Goal: Task Accomplishment & Management: Complete application form

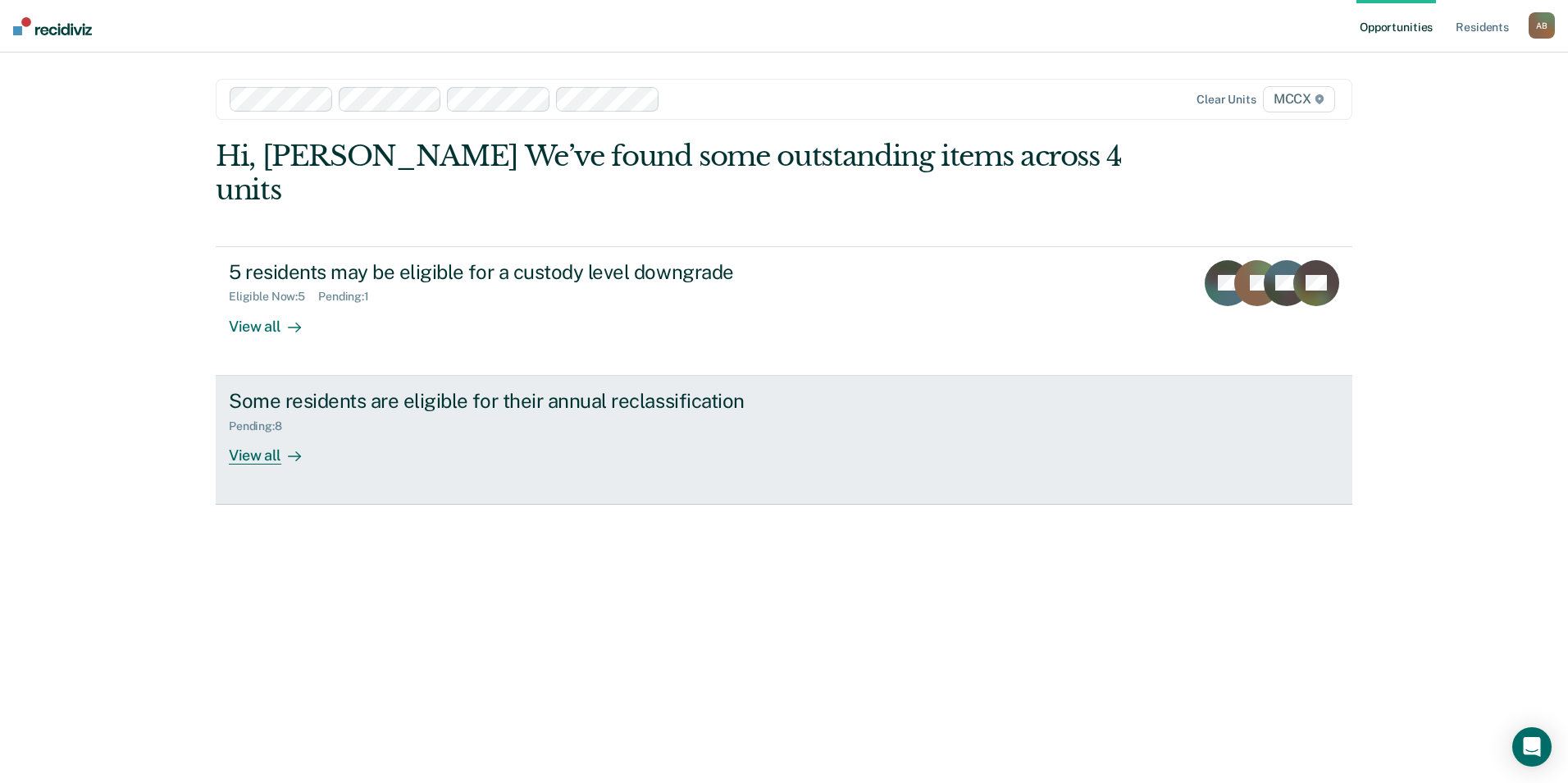
click at [299, 450] on icon at bounding box center [294, 456] width 13 height 13
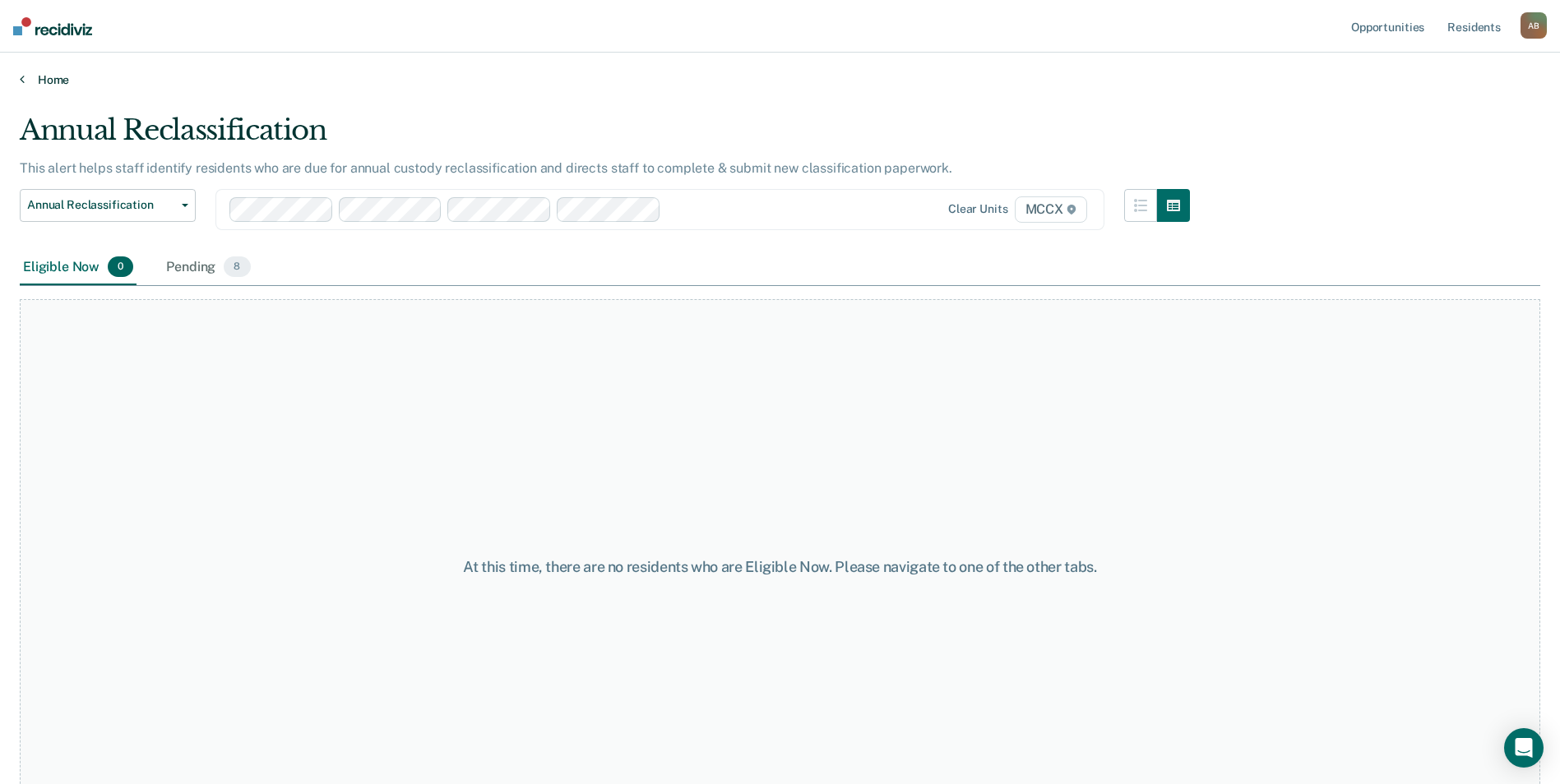
click at [42, 84] on link "Home" at bounding box center [780, 79] width 1520 height 15
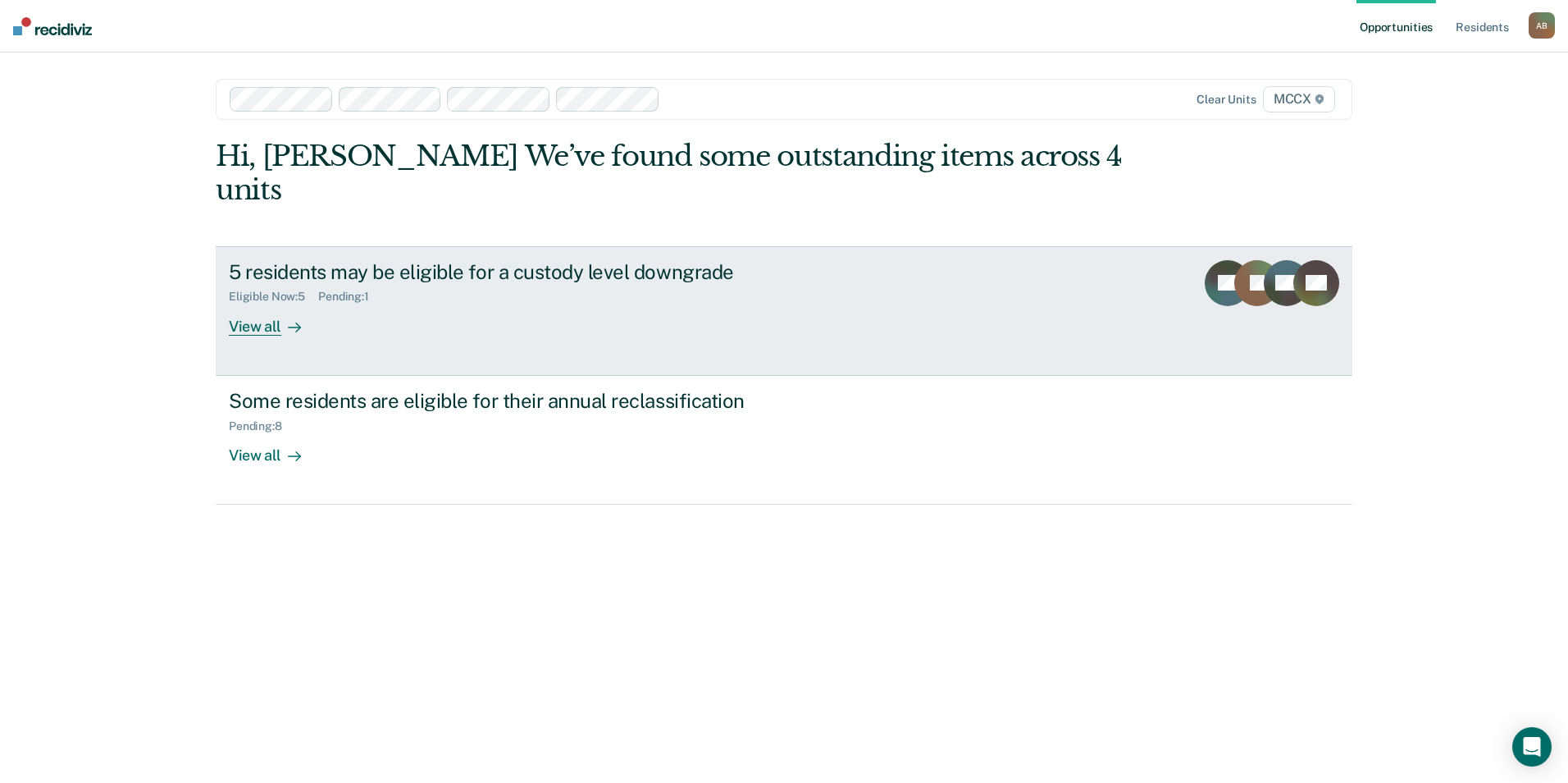
click at [281, 317] on div at bounding box center [291, 325] width 20 height 19
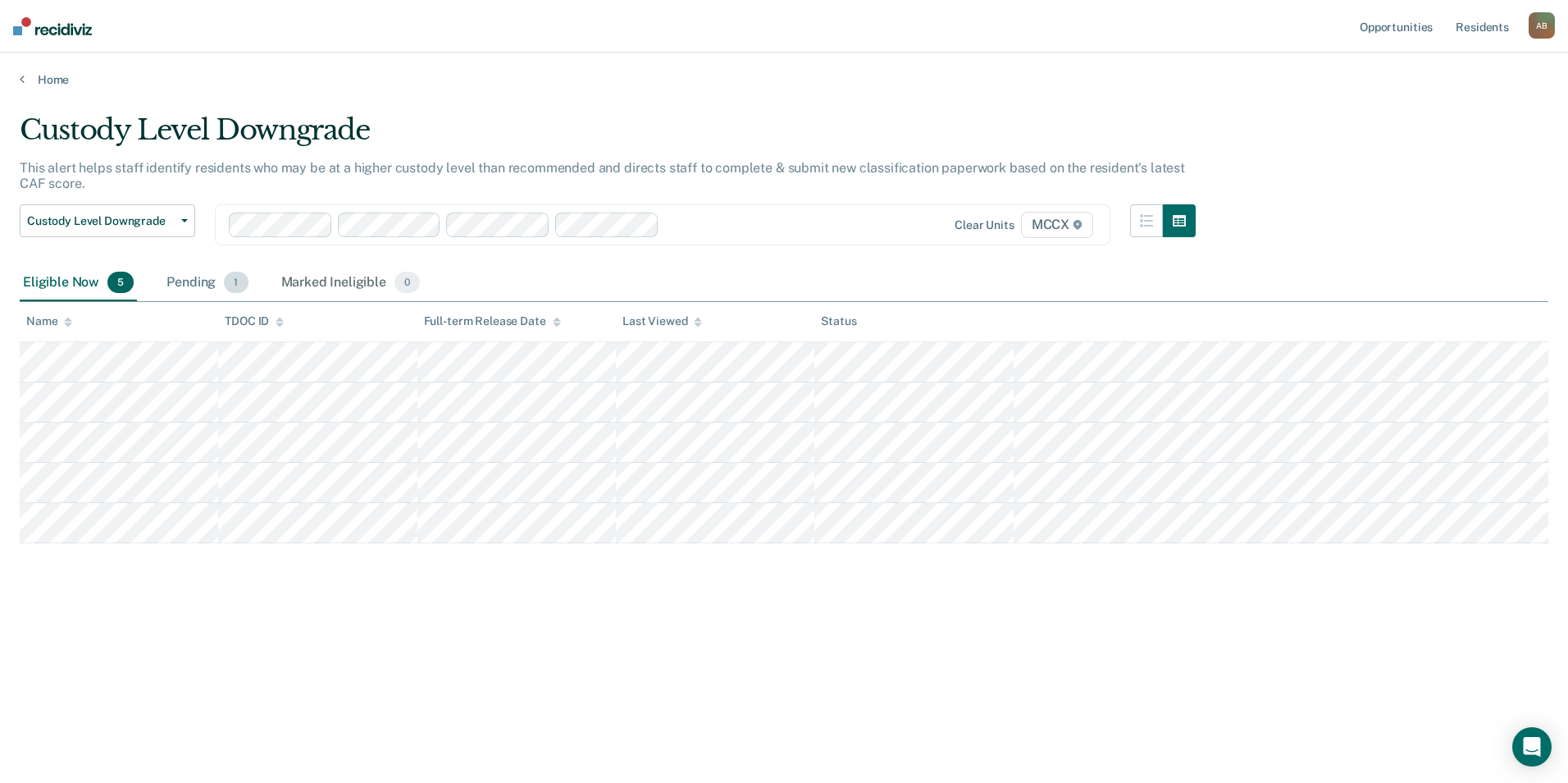
click at [199, 275] on div "Pending 1" at bounding box center [208, 282] width 88 height 36
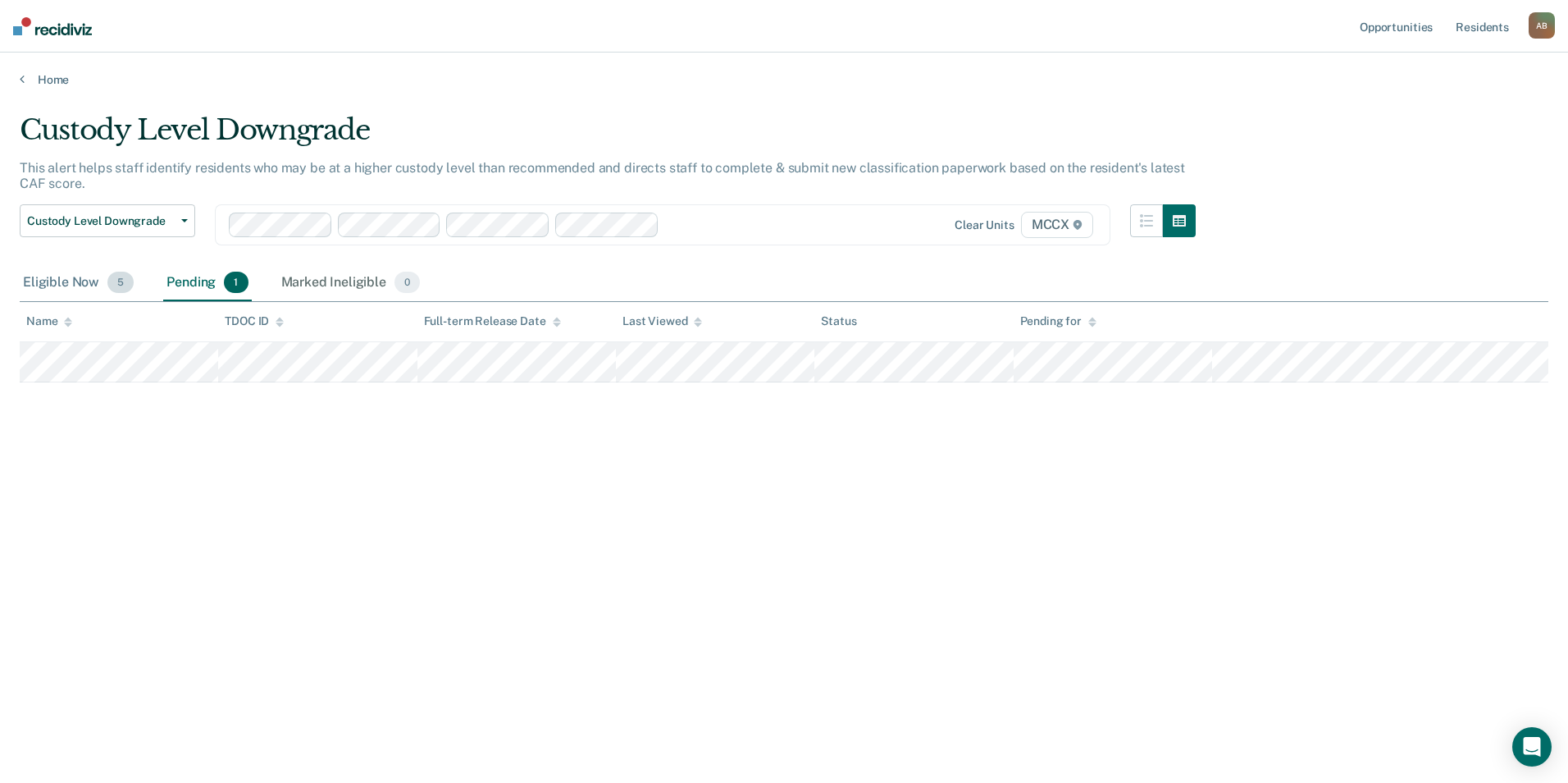
click at [67, 280] on div "Eligible Now 5" at bounding box center [78, 282] width 118 height 36
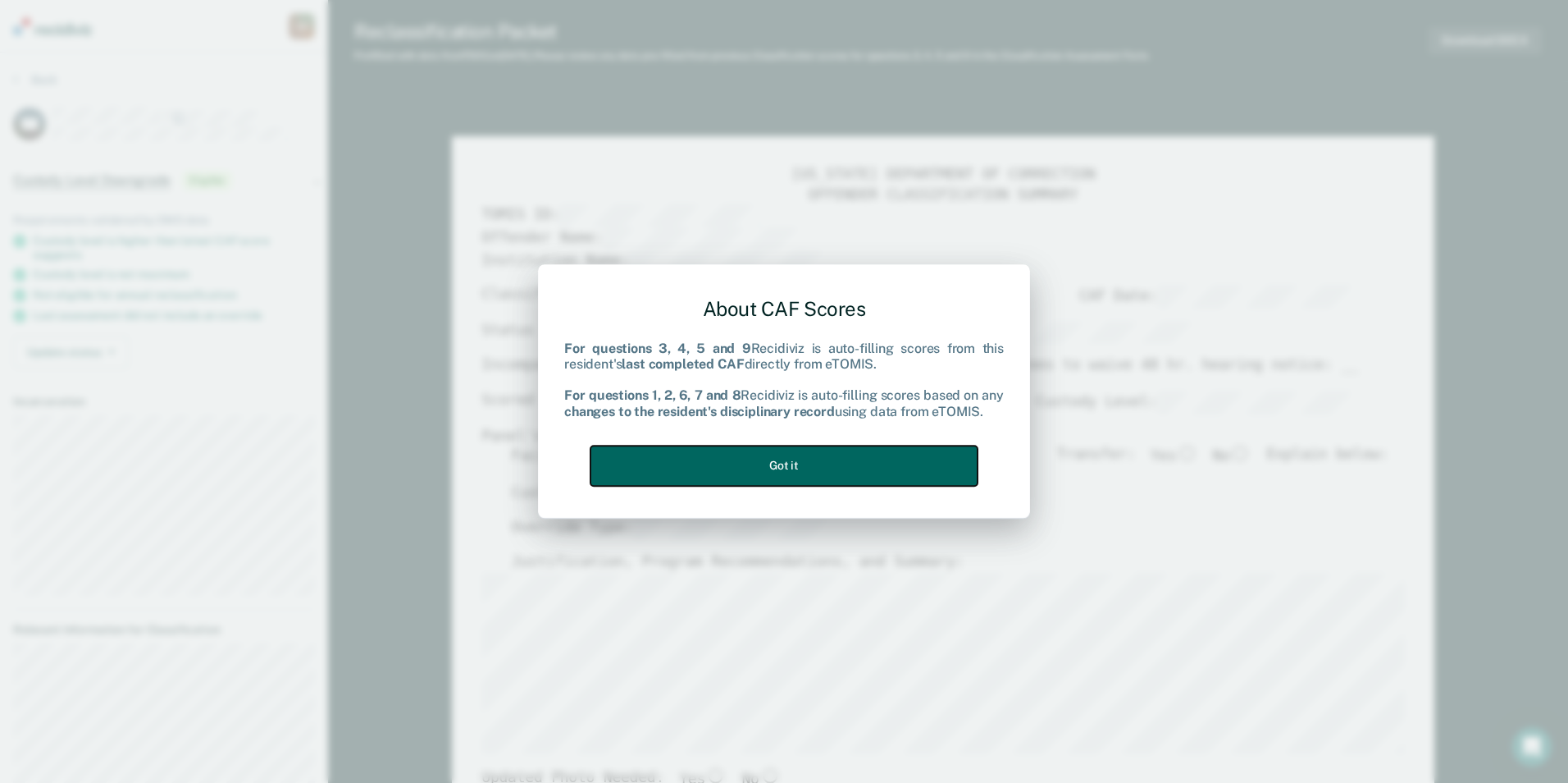
click at [868, 476] on button "Got it" at bounding box center [784, 465] width 387 height 40
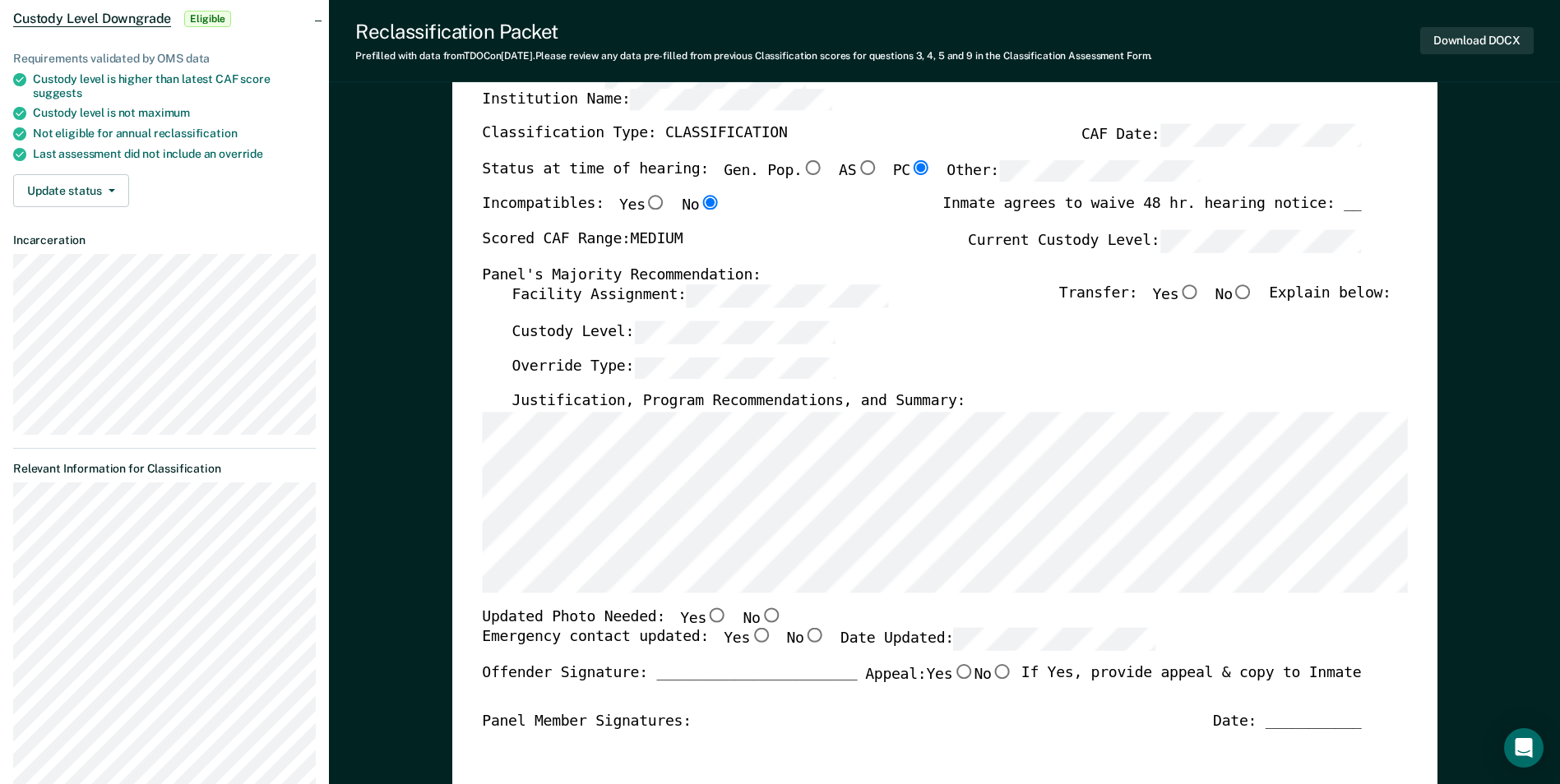
scroll to position [329, 0]
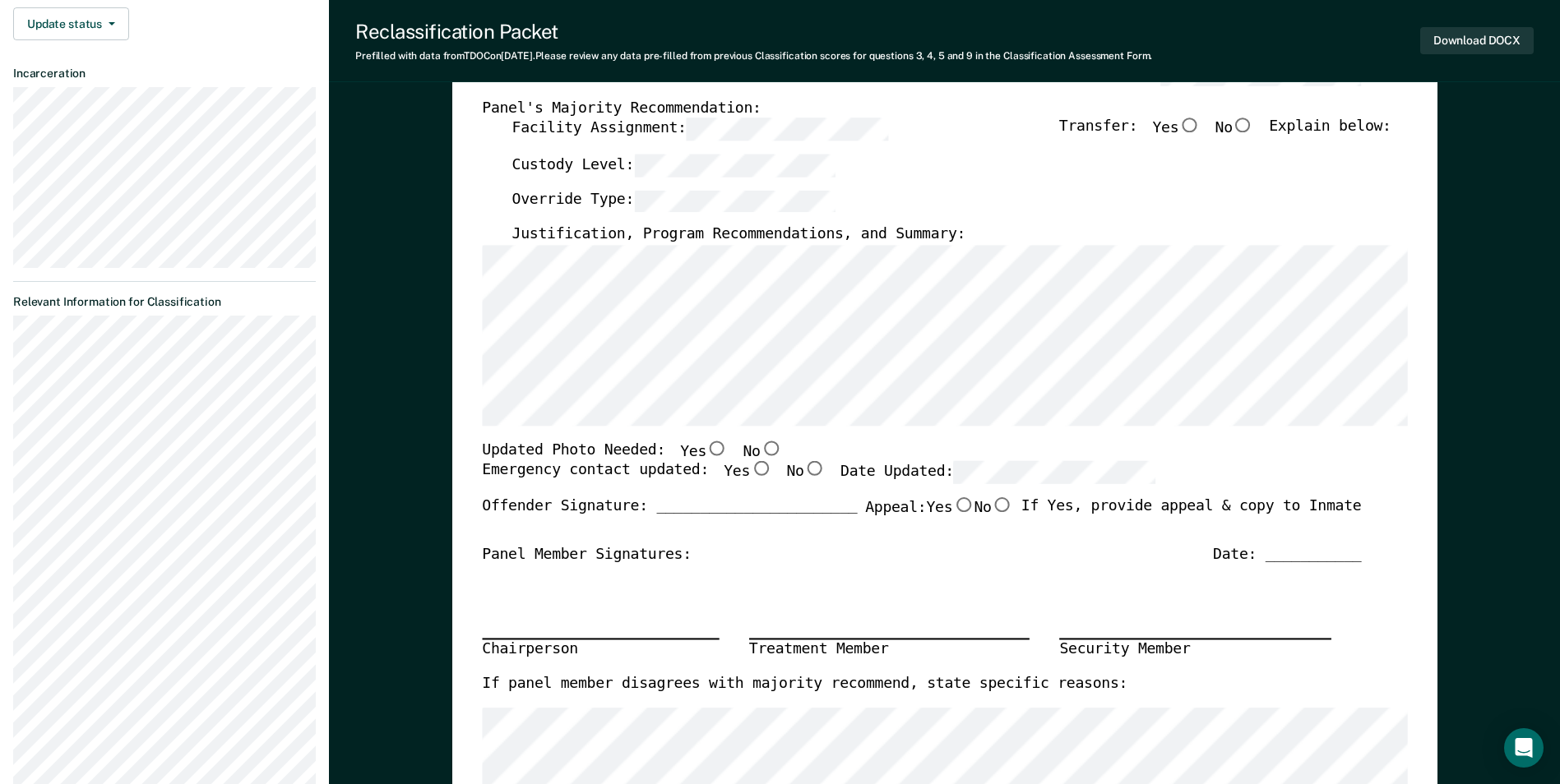
click at [760, 450] on input "No" at bounding box center [771, 447] width 22 height 15
type textarea "x"
radio input "true"
click at [750, 468] on input "Yes" at bounding box center [761, 469] width 22 height 15
type textarea "x"
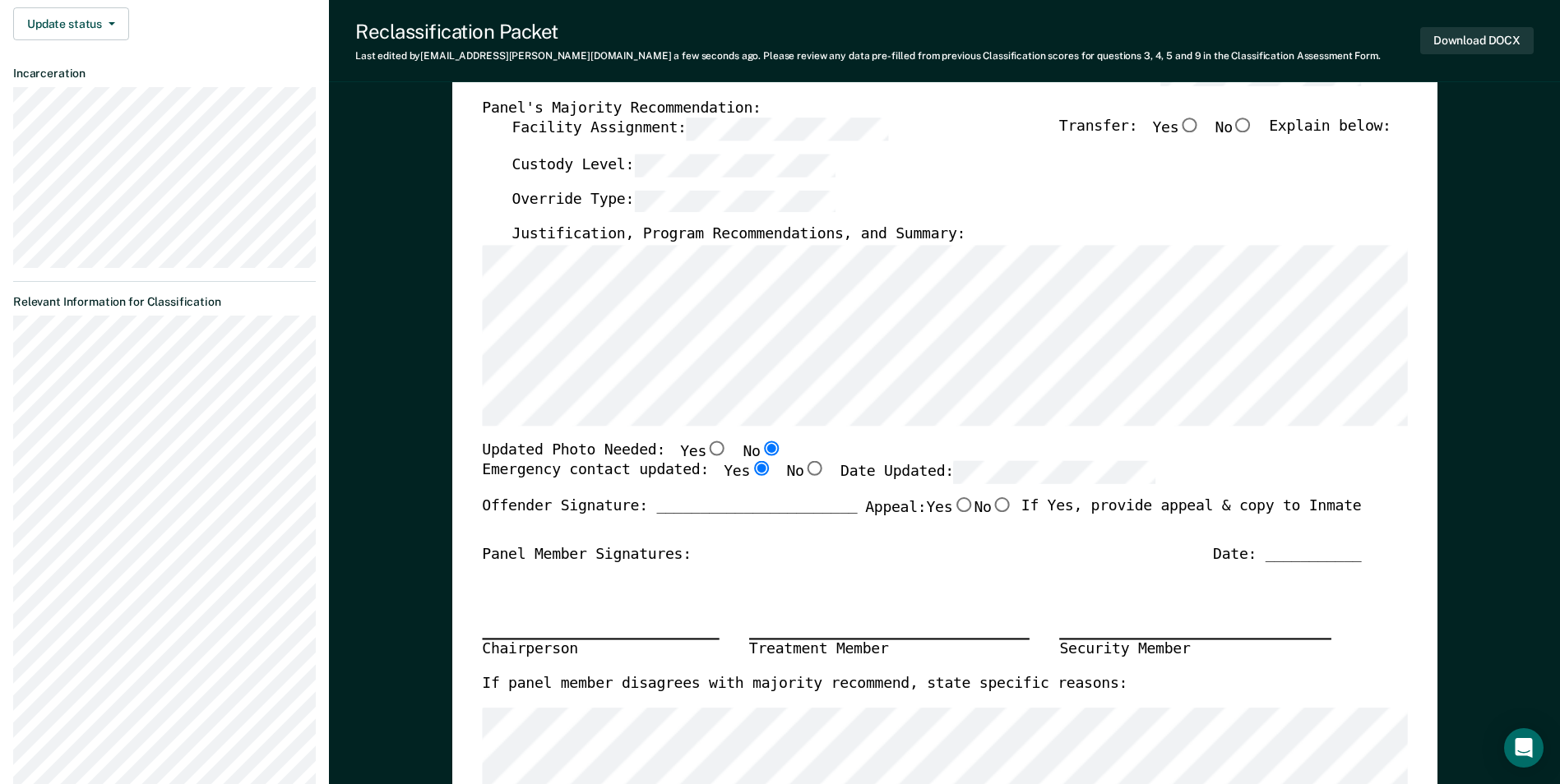
radio input "true"
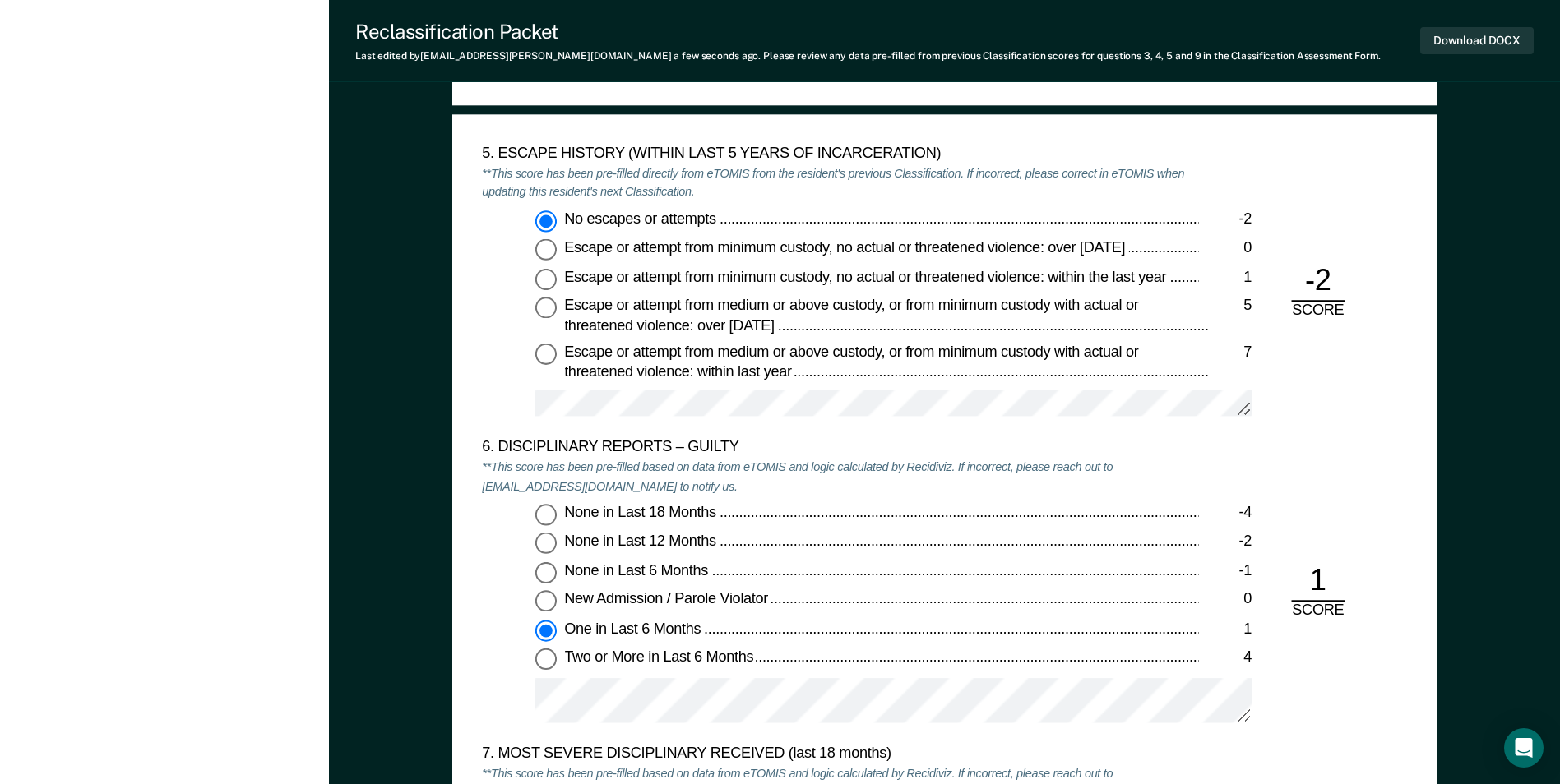
scroll to position [2712, 0]
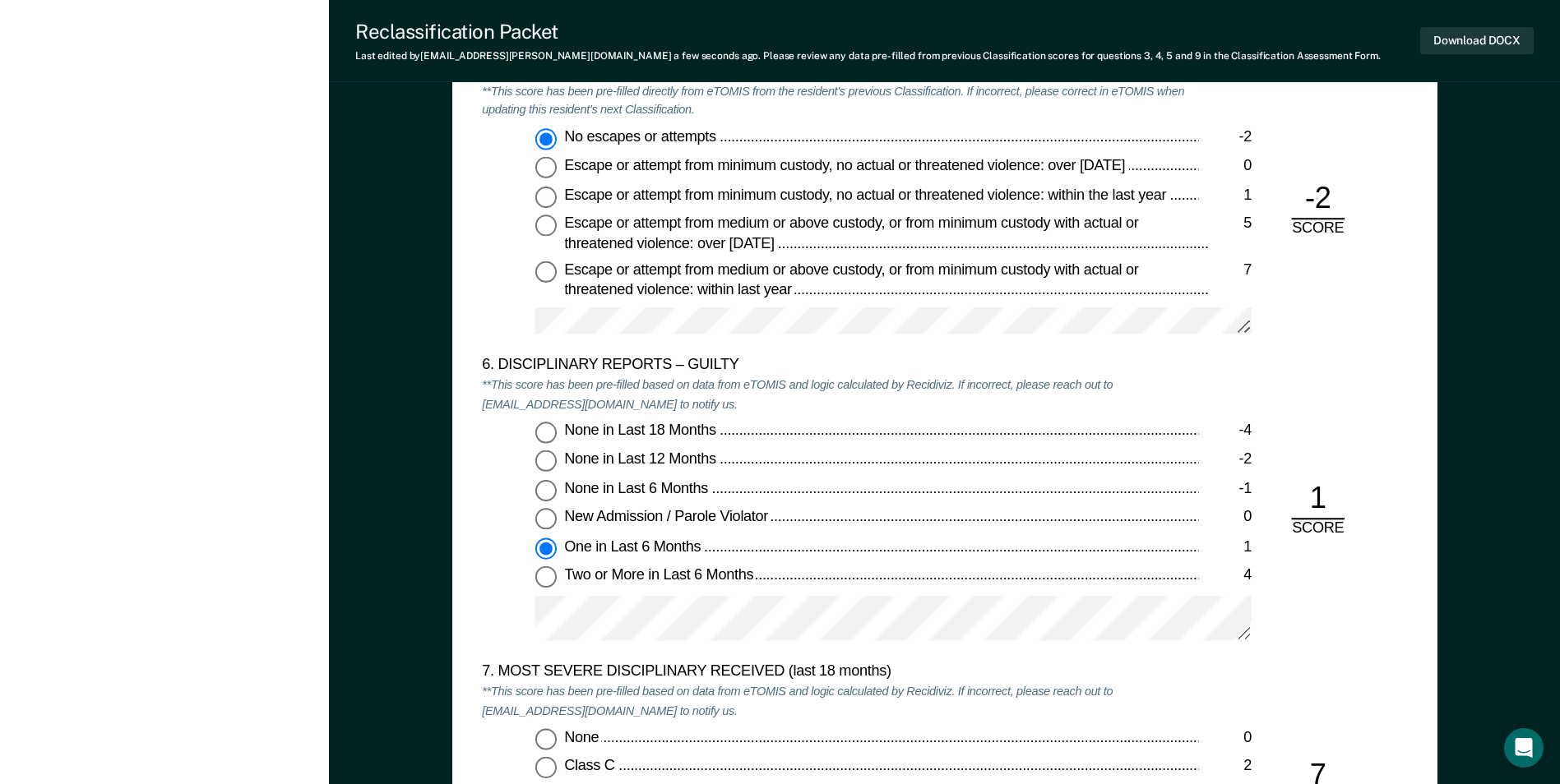
click at [548, 494] on input "None in Last 6 Months -1" at bounding box center [546, 491] width 22 height 22
type textarea "x"
radio input "true"
radio input "false"
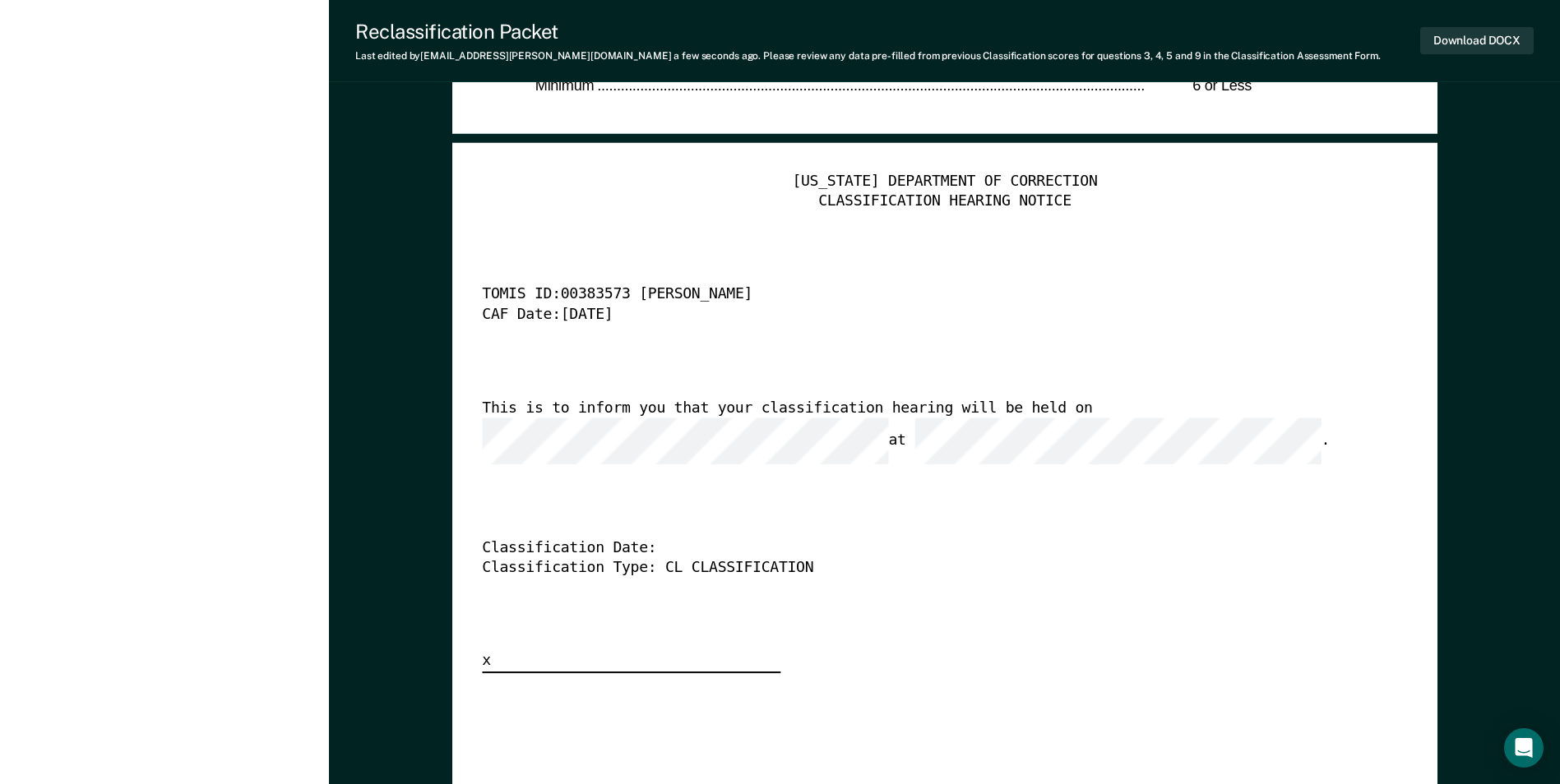
scroll to position [4026, 0]
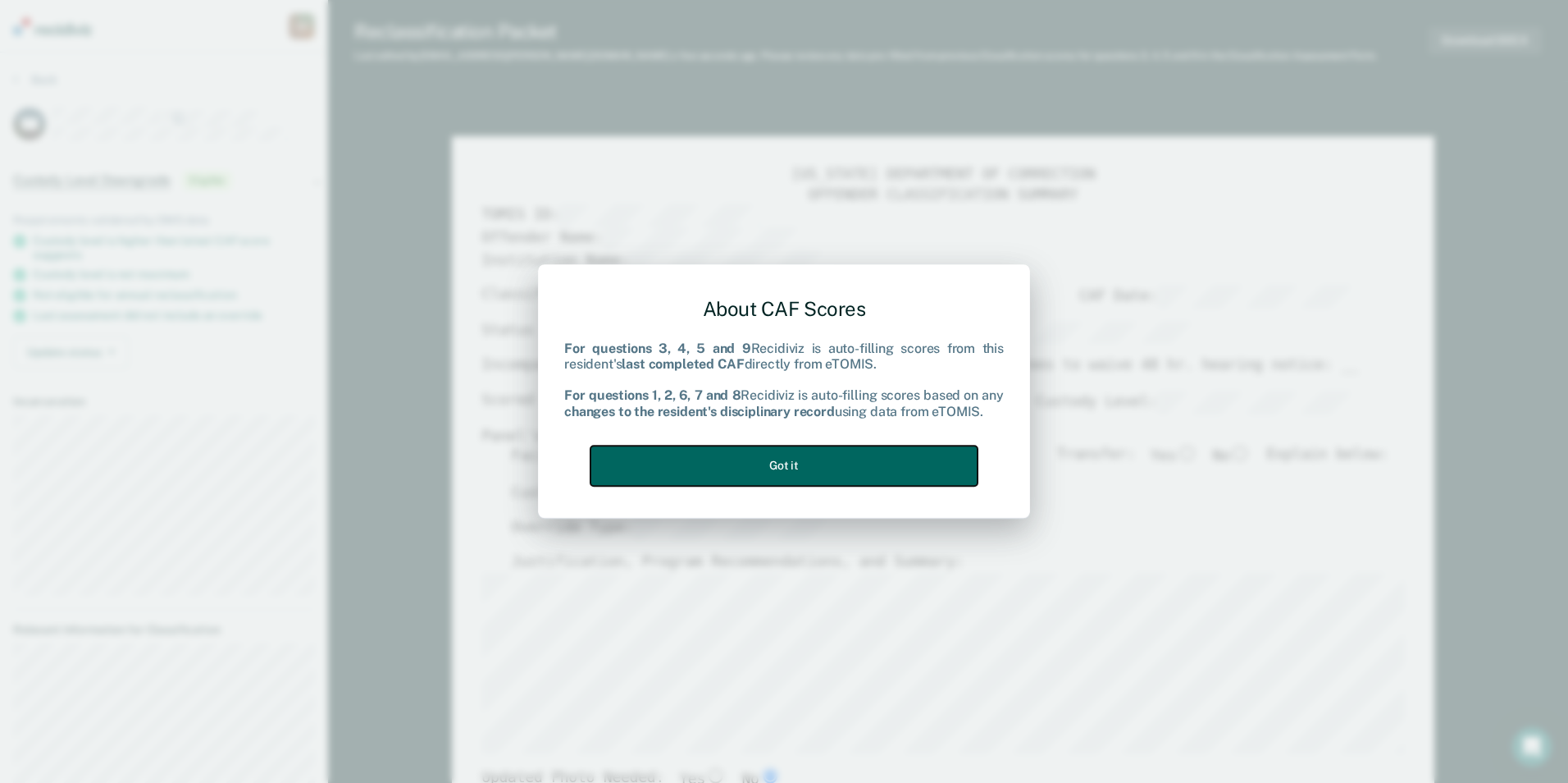
click at [771, 462] on button "Got it" at bounding box center [784, 465] width 387 height 40
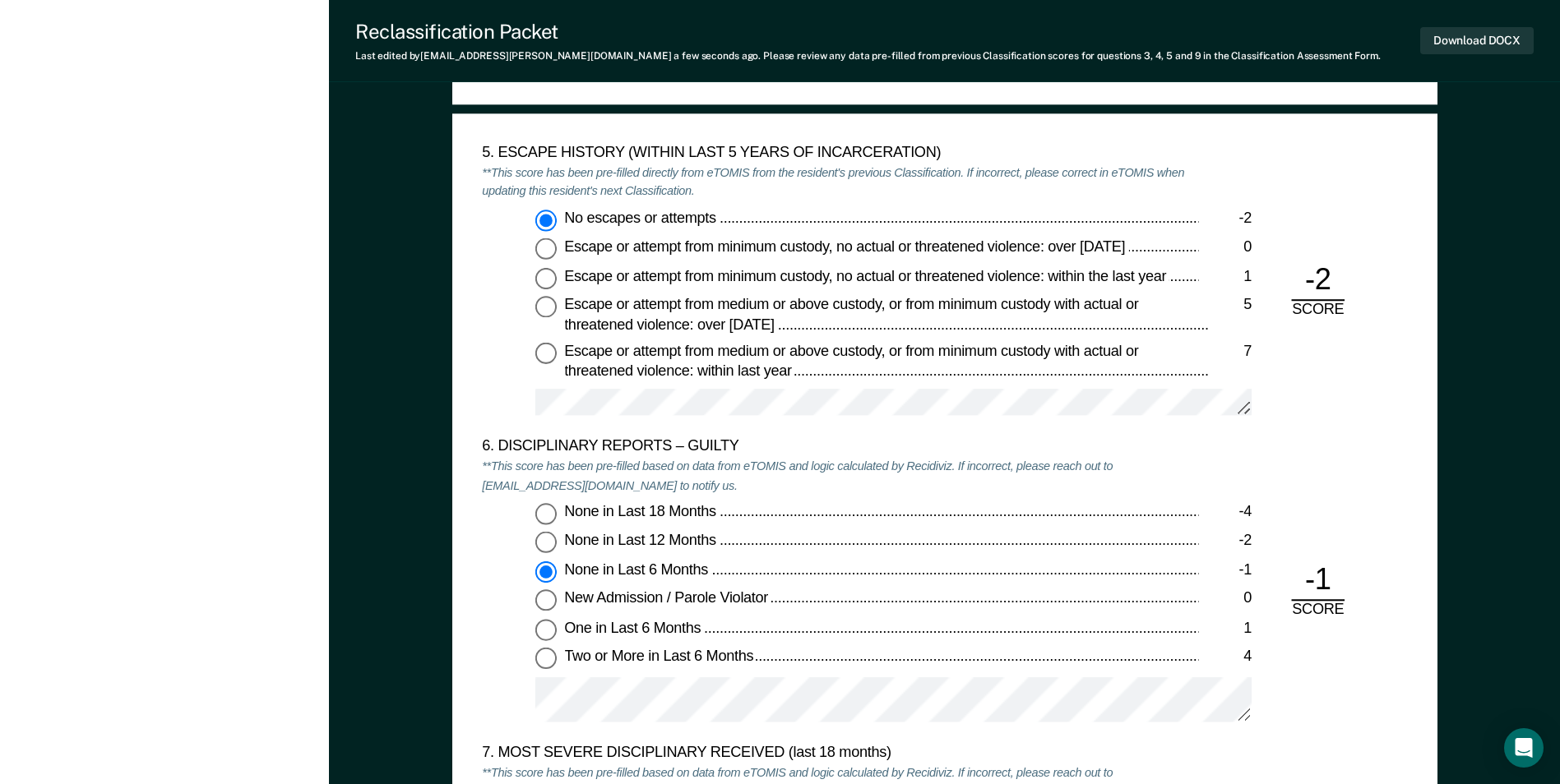
scroll to position [2794, 0]
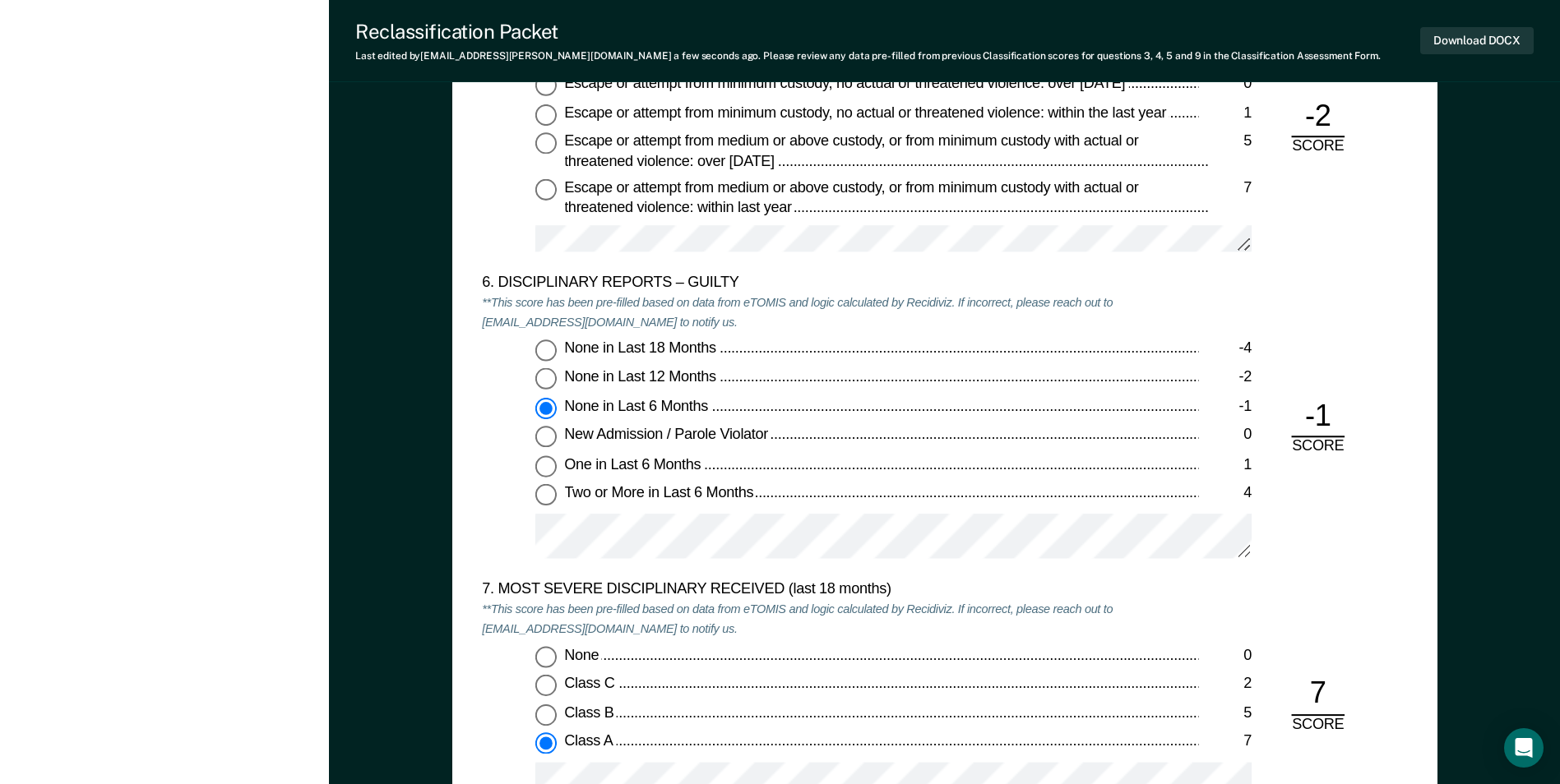
click at [547, 466] on input "One in Last 6 Months 1" at bounding box center [546, 467] width 22 height 22
type textarea "x"
radio input "false"
radio input "true"
click at [549, 410] on input "None in Last 6 Months -1" at bounding box center [546, 408] width 22 height 22
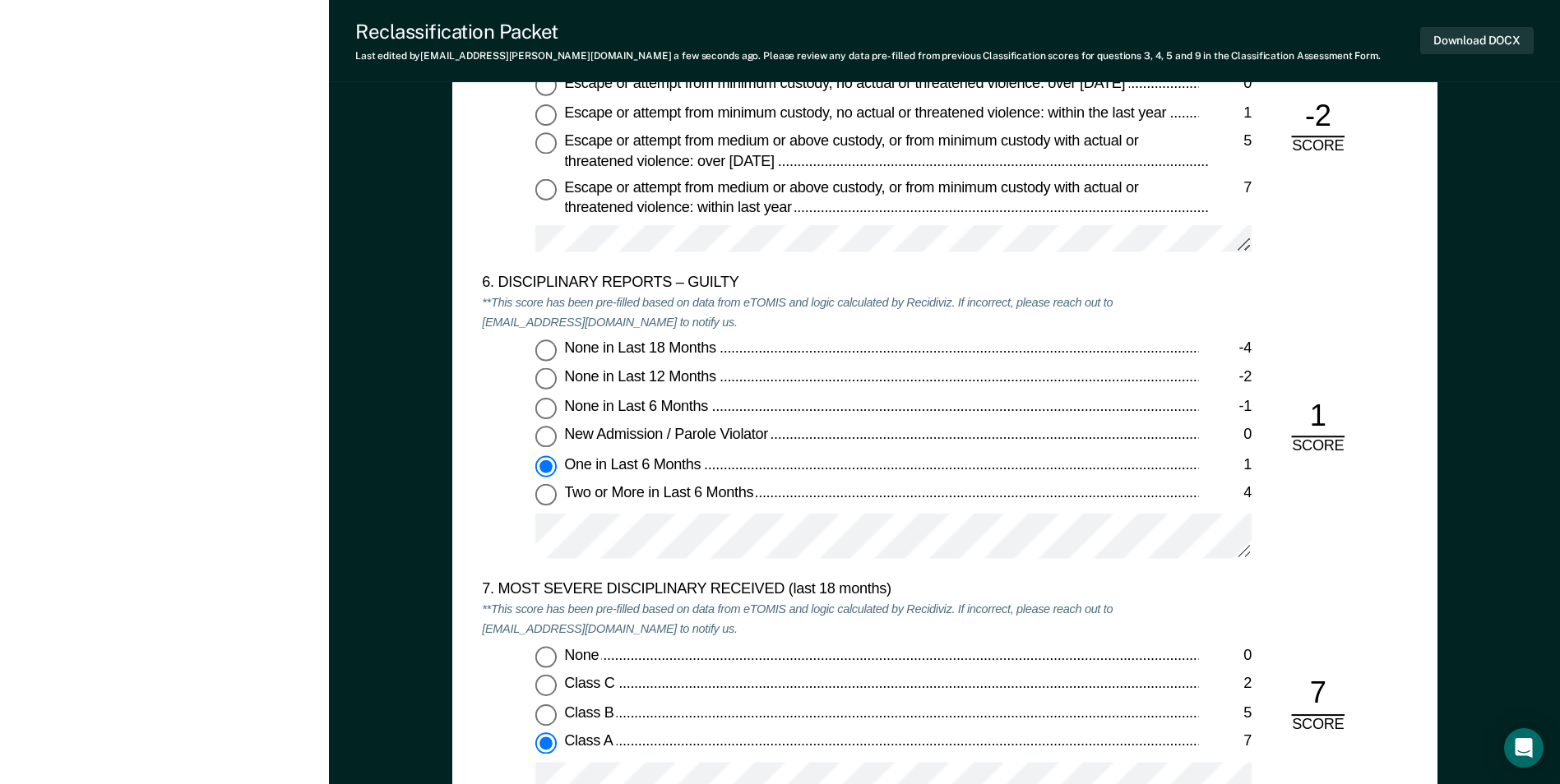
type textarea "x"
radio input "true"
radio input "false"
type textarea "x"
